Goal: Check status: Check status

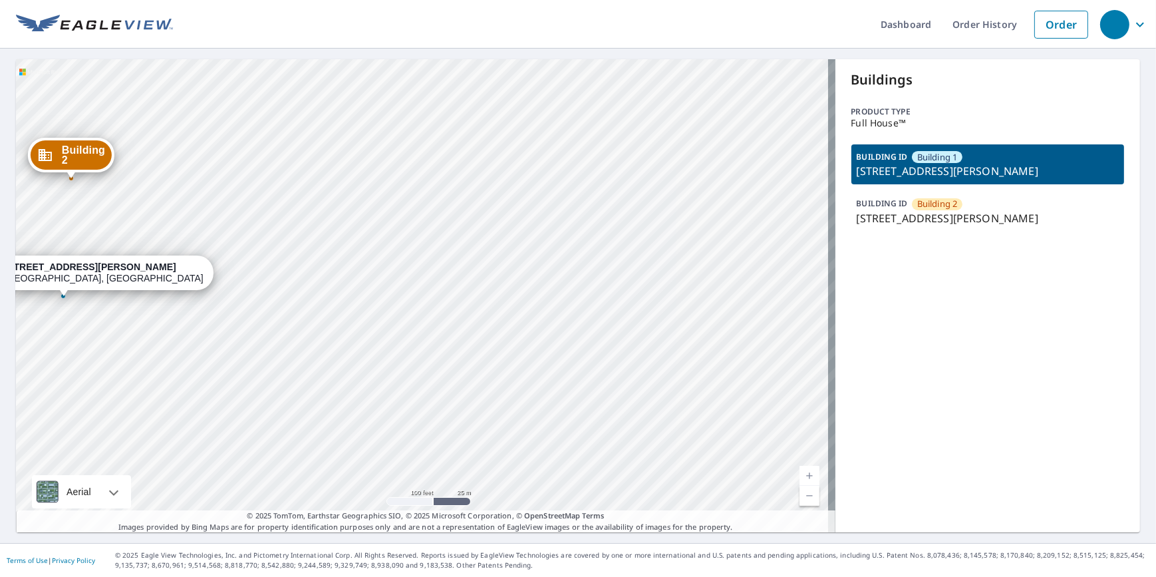
drag, startPoint x: 194, startPoint y: 217, endPoint x: 379, endPoint y: 273, distance: 193.8
click at [382, 273] on div "Building [GEOGRAPHIC_DATA][STREET_ADDRESS][PERSON_NAME][STREET_ADDRESS][PERSON_…" at bounding box center [426, 295] width 820 height 473
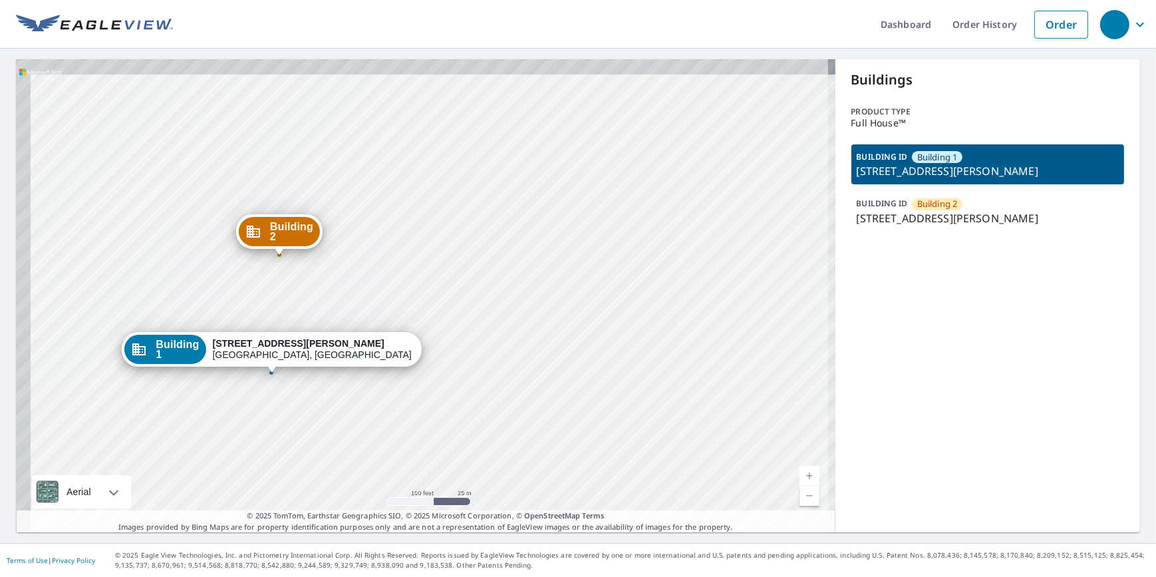
drag, startPoint x: 443, startPoint y: 291, endPoint x: 484, endPoint y: 326, distance: 54.3
click at [484, 326] on div "Building [GEOGRAPHIC_DATA][STREET_ADDRESS][PERSON_NAME][STREET_ADDRESS][PERSON_…" at bounding box center [426, 295] width 820 height 473
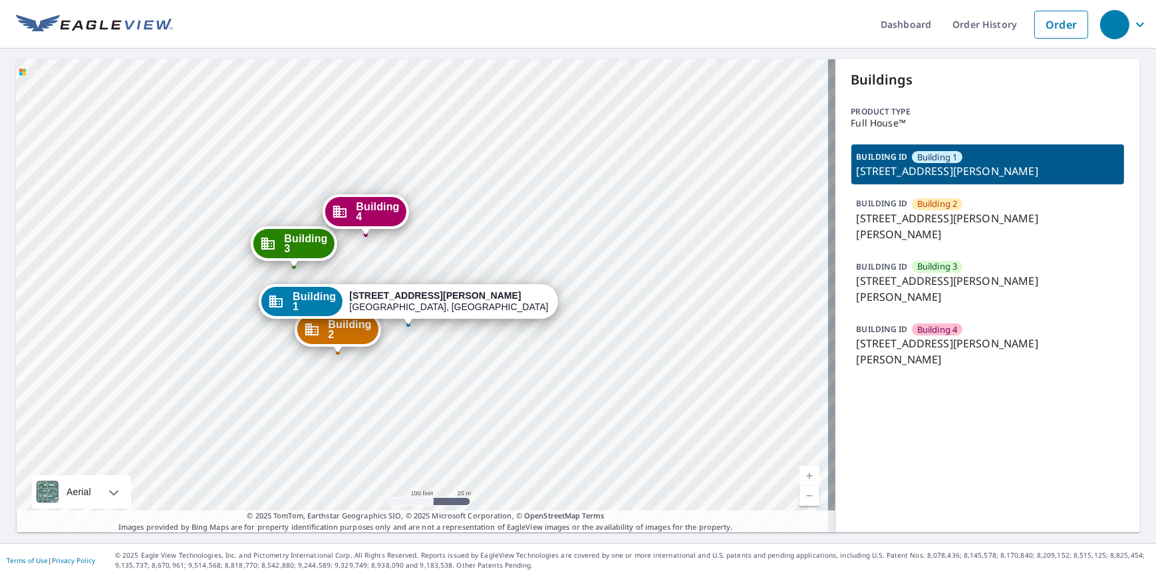
drag, startPoint x: 650, startPoint y: 478, endPoint x: 638, endPoint y: 480, distance: 12.3
click at [644, 488] on div "Building 2 355 Strohecker Farm Lane Lewisburg, PA 17837 Building 3 355 Stroheck…" at bounding box center [426, 295] width 820 height 473
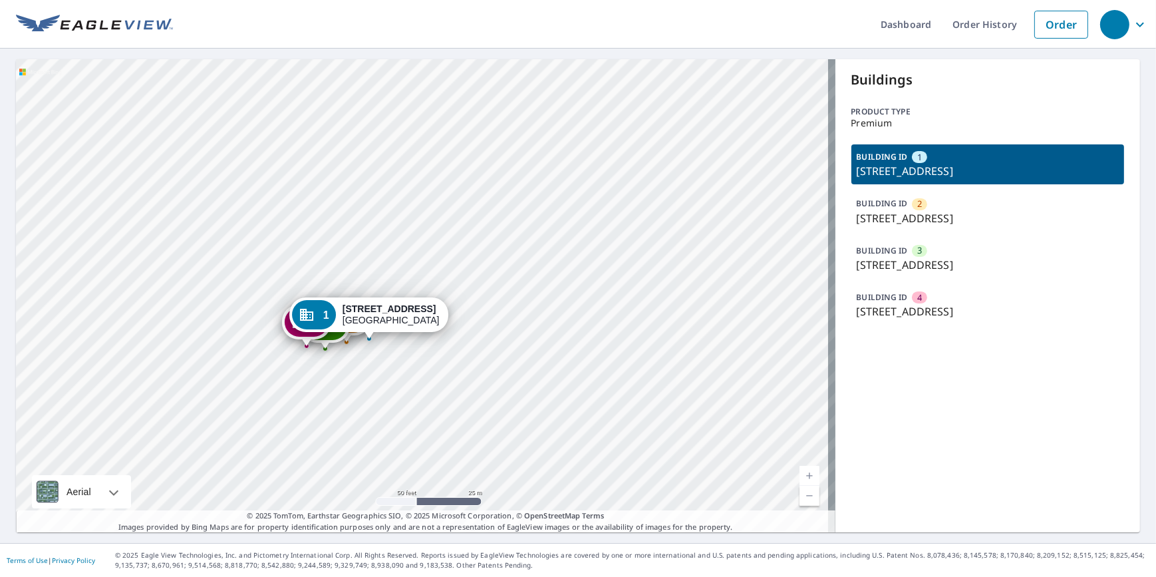
click at [242, 25] on ul "Dashboard Order History Order" at bounding box center [634, 24] width 922 height 49
click at [244, 31] on ul "Dashboard Order History Order" at bounding box center [634, 24] width 922 height 49
drag, startPoint x: 325, startPoint y: 7, endPoint x: 318, endPoint y: 12, distance: 9.0
click at [325, 7] on ul "Dashboard Order History Order" at bounding box center [634, 24] width 922 height 49
